Goal: Find specific page/section: Find specific page/section

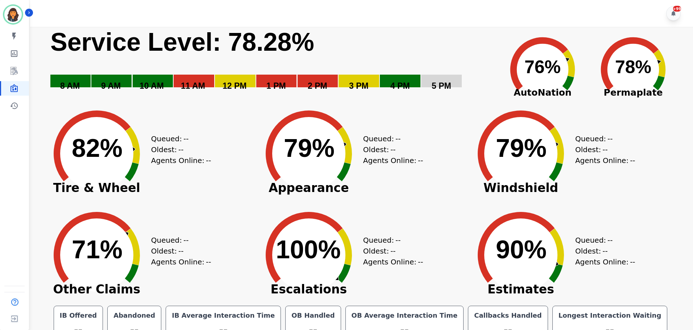
scroll to position [16, 0]
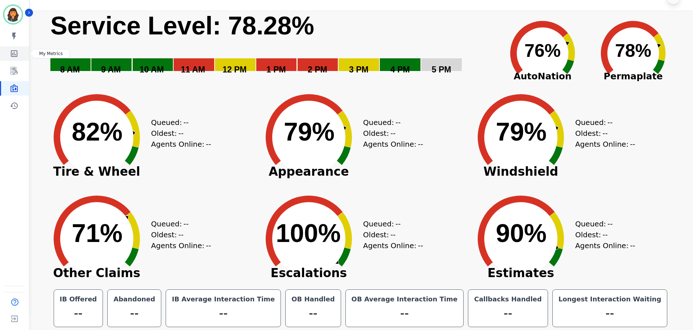
click at [14, 53] on icon "Sidebar" at bounding box center [14, 53] width 7 height 7
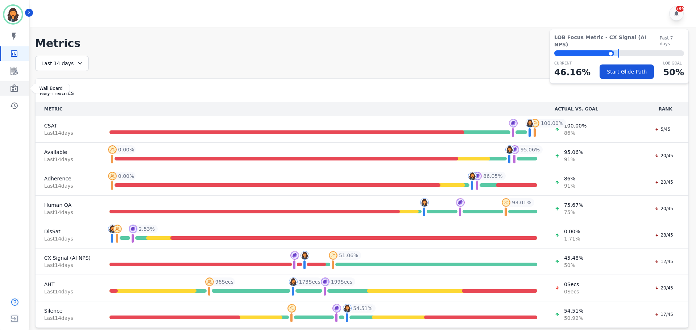
click at [11, 89] on icon "Sidebar" at bounding box center [14, 88] width 7 height 8
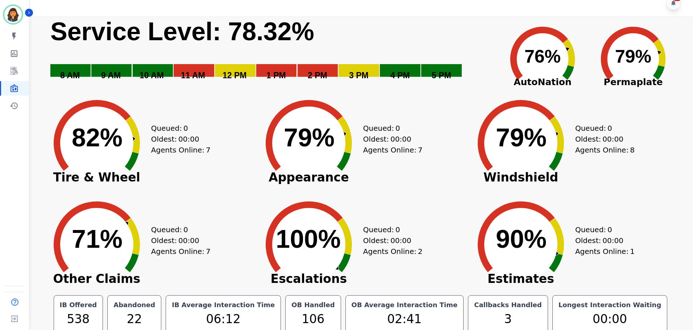
scroll to position [16, 0]
